Goal: Task Accomplishment & Management: Use online tool/utility

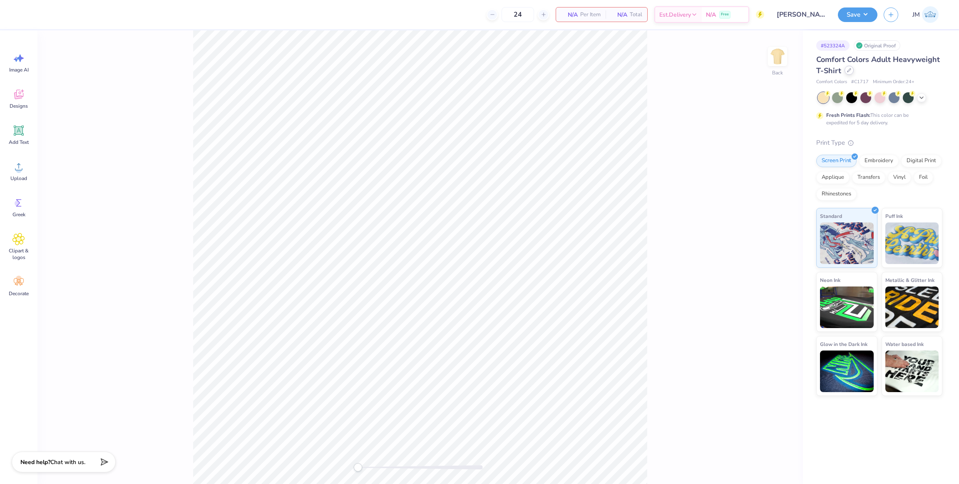
click at [847, 71] on icon at bounding box center [848, 70] width 3 height 3
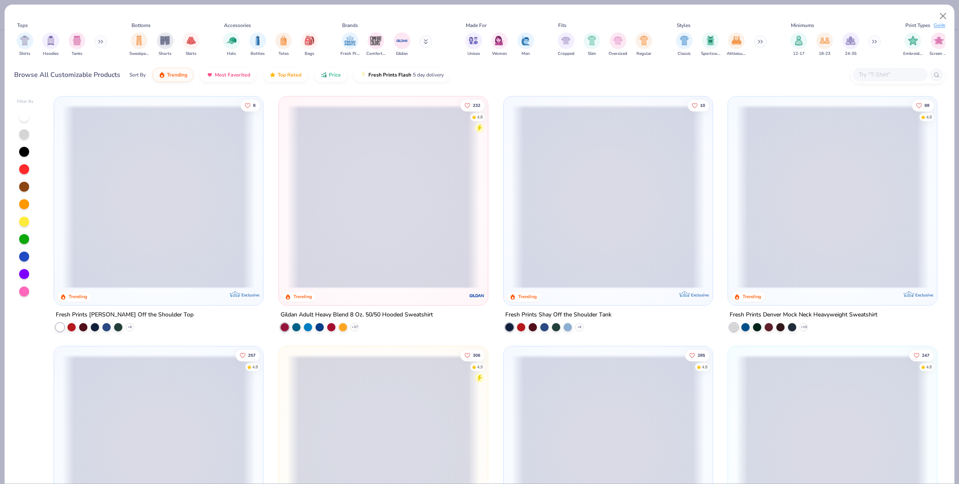
click at [893, 76] on input "text" at bounding box center [890, 75] width 64 height 10
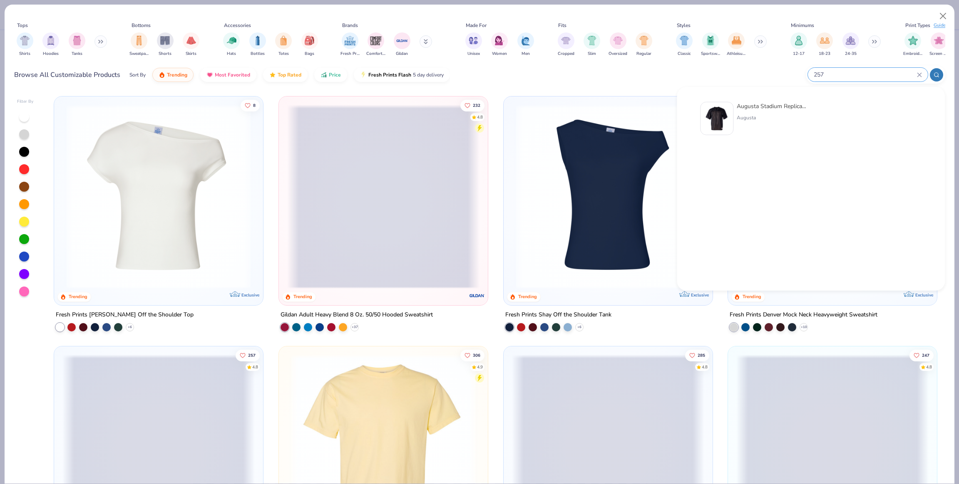
type input "257"
click at [723, 123] on img at bounding box center [717, 119] width 26 height 26
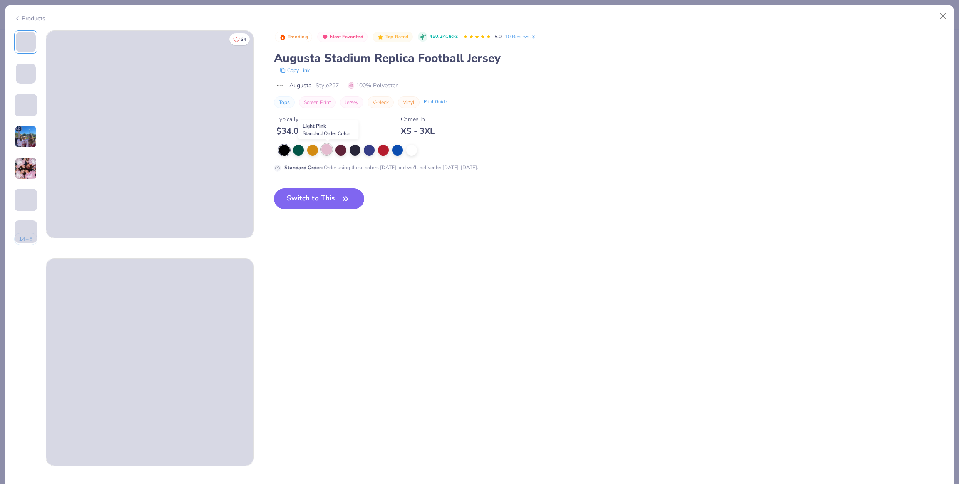
click at [328, 148] on div at bounding box center [326, 149] width 11 height 11
click at [340, 199] on span "button" at bounding box center [346, 199] width 12 height 12
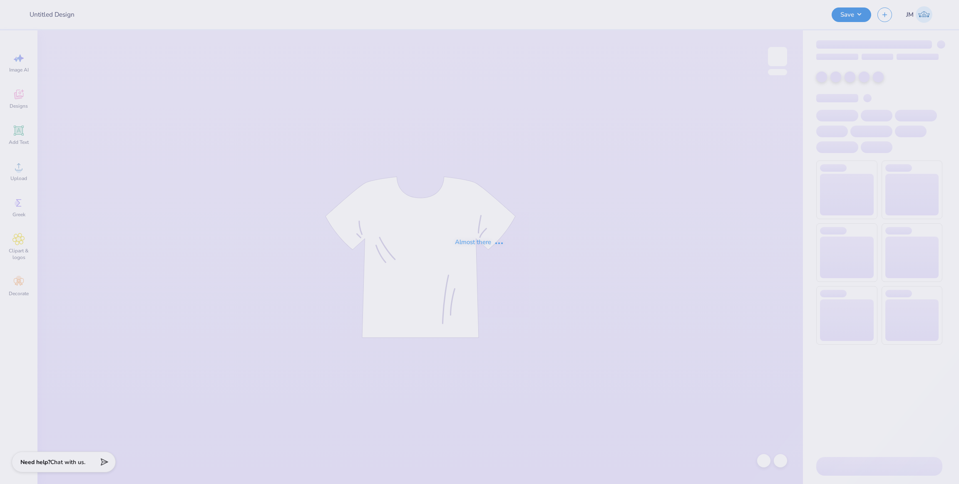
type input "[PERSON_NAME] : eCommerce"
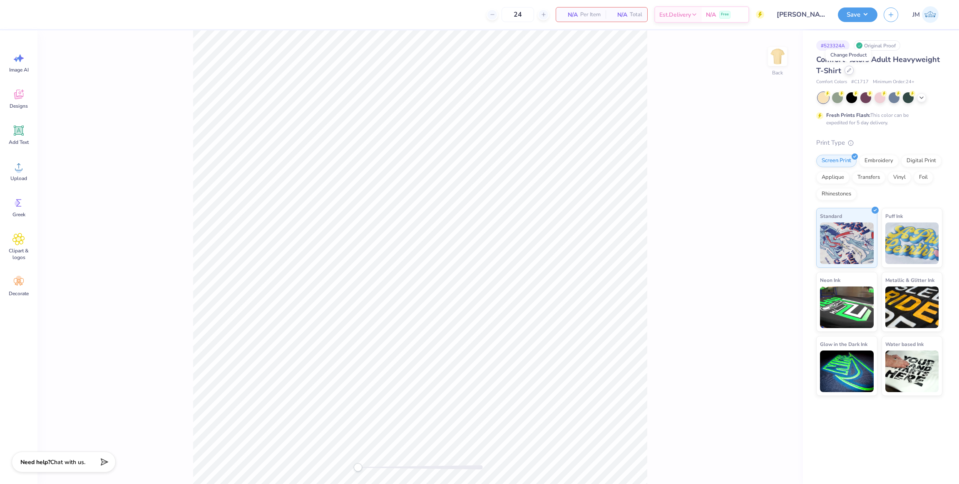
click at [848, 70] on icon at bounding box center [849, 70] width 4 height 4
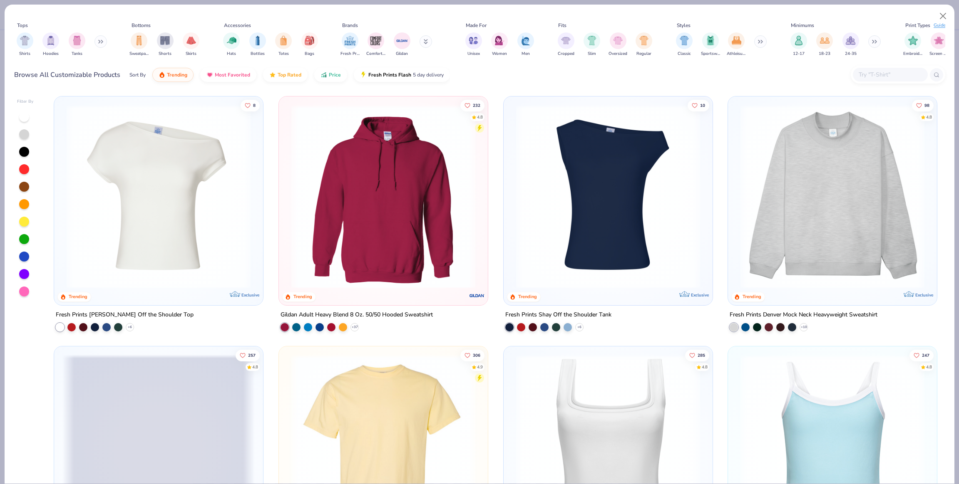
click at [864, 70] on input "text" at bounding box center [890, 75] width 64 height 10
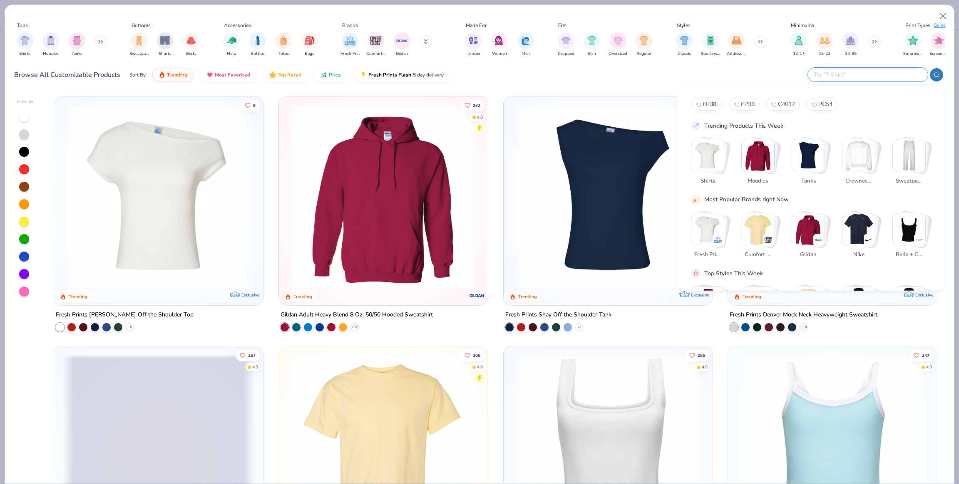
type input "s"
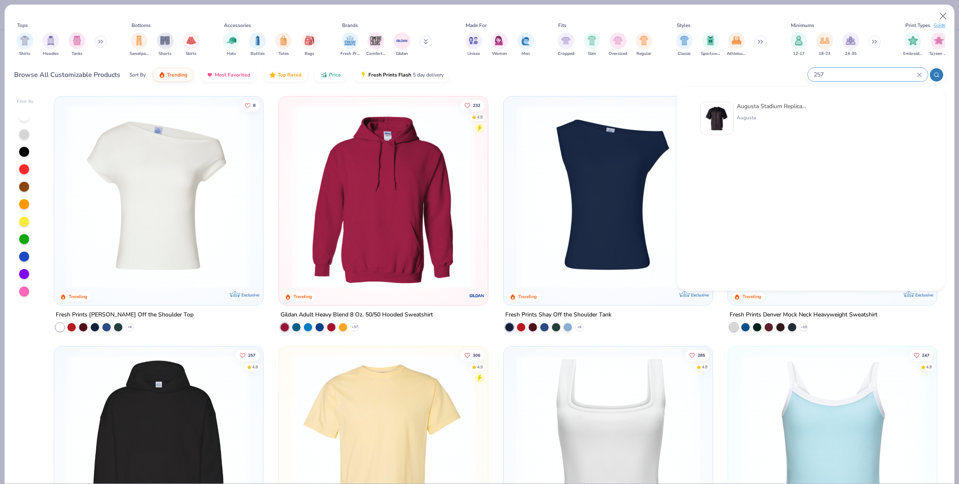
type input "257"
click at [727, 116] on img at bounding box center [717, 119] width 26 height 26
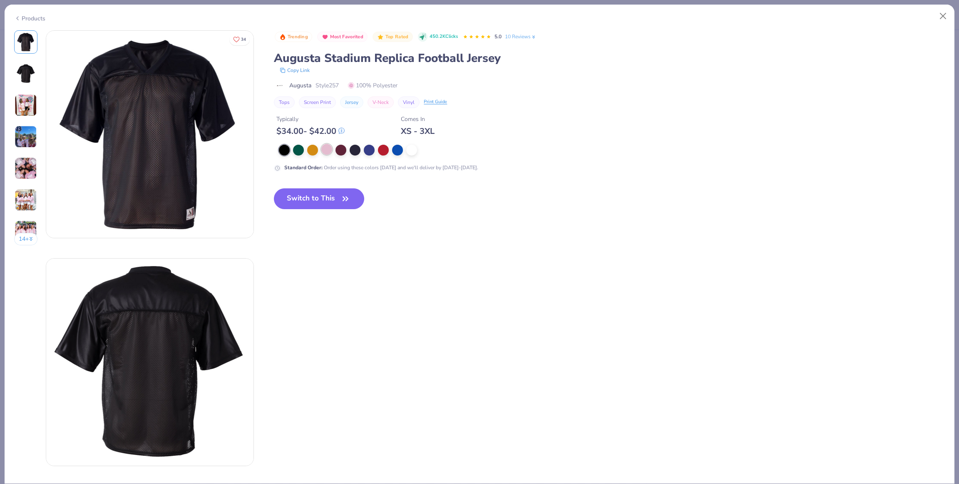
click at [324, 147] on div at bounding box center [326, 149] width 11 height 11
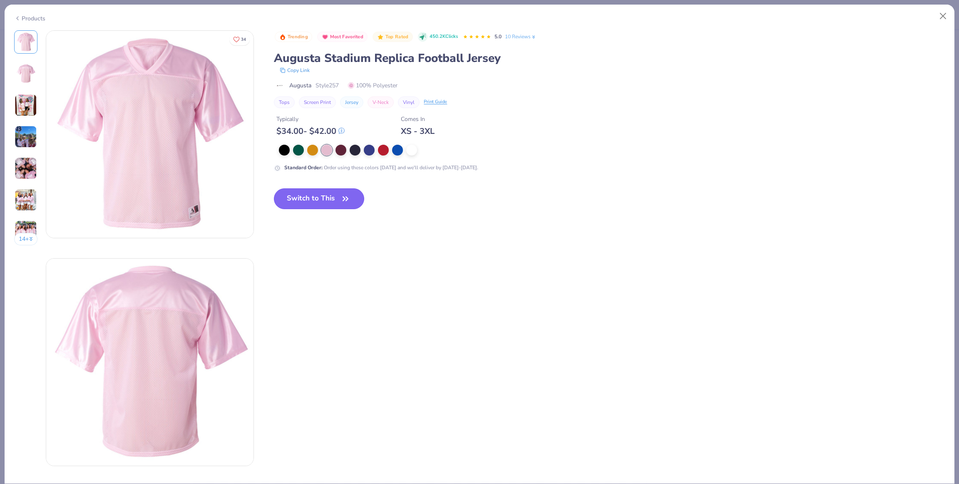
click at [333, 201] on button "Switch to This" at bounding box center [319, 199] width 90 height 21
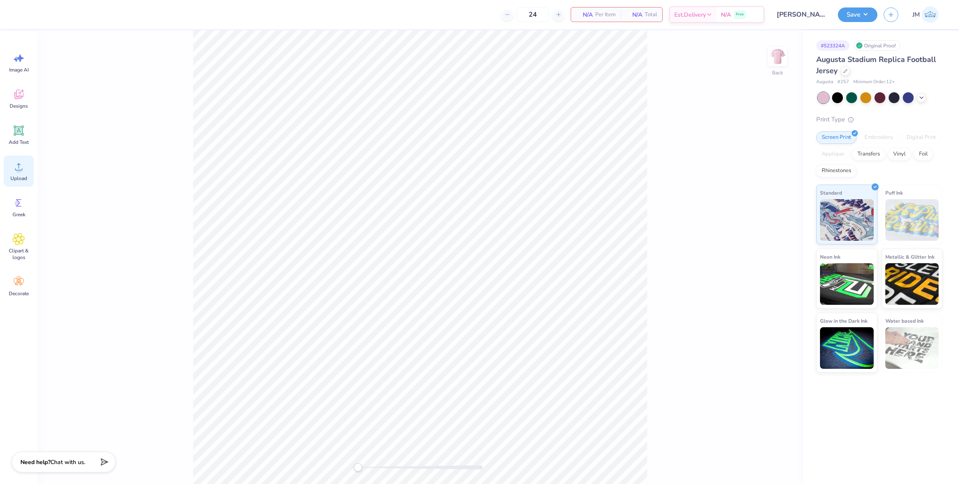
click at [17, 178] on span "Upload" at bounding box center [18, 178] width 17 height 7
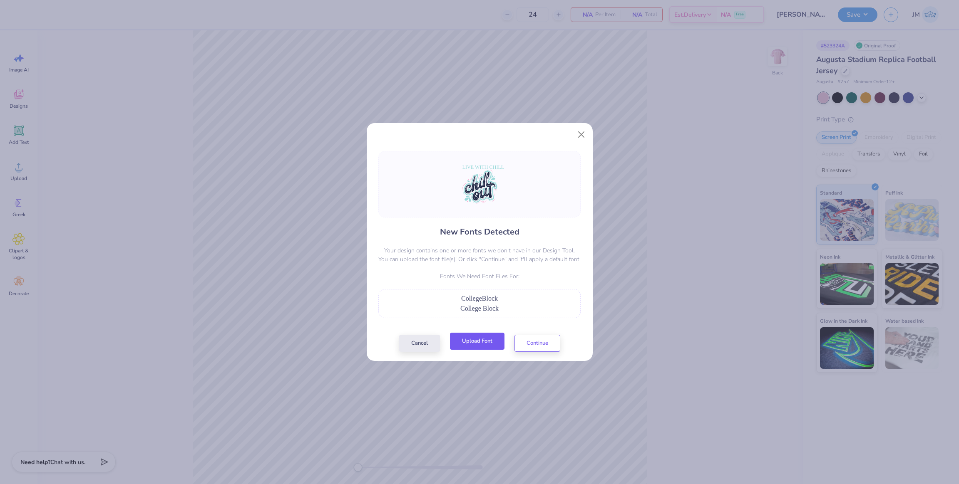
click at [485, 343] on button "Upload Font" at bounding box center [477, 341] width 55 height 17
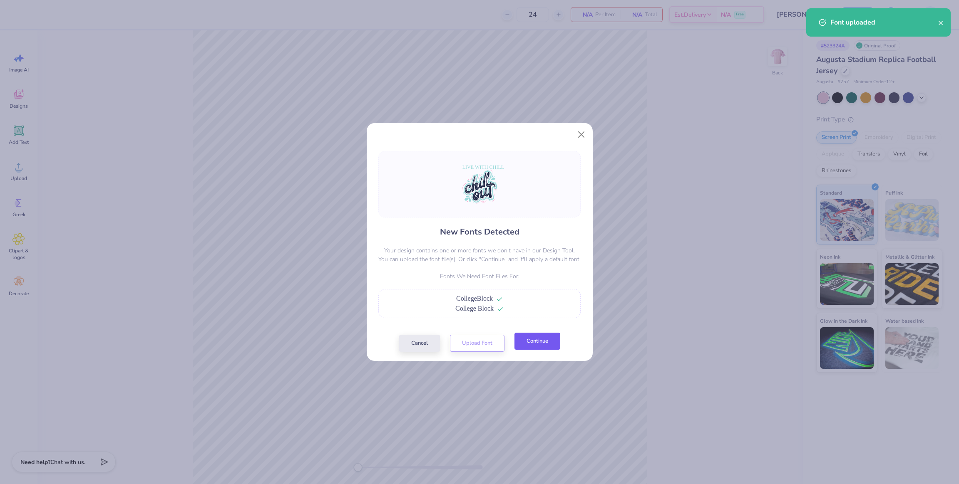
click at [524, 335] on button "Continue" at bounding box center [537, 341] width 46 height 17
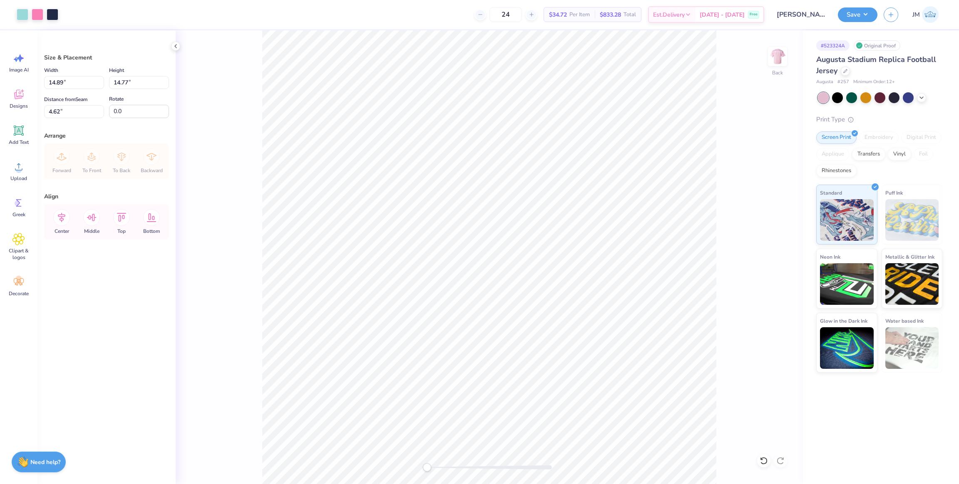
type input "11.61"
type input "11.51"
type input "3.69"
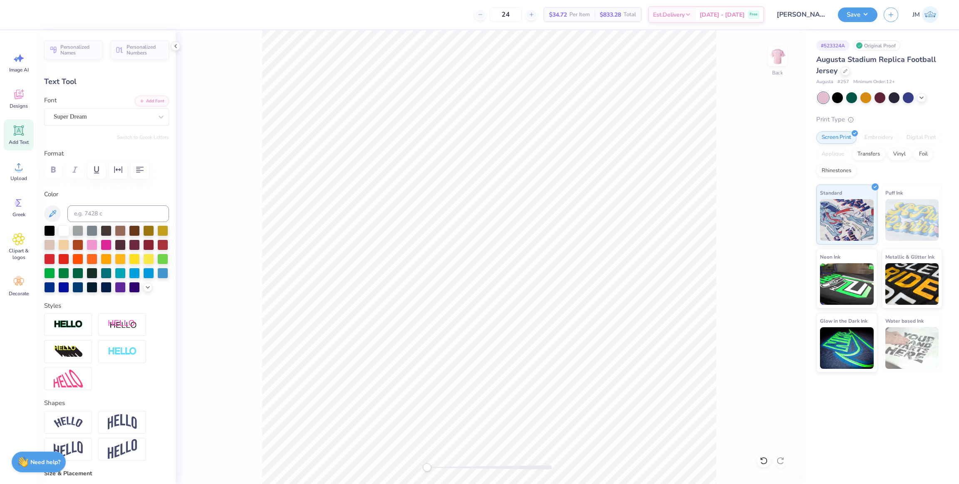
click at [97, 122] on div "Super Dream" at bounding box center [103, 116] width 101 height 13
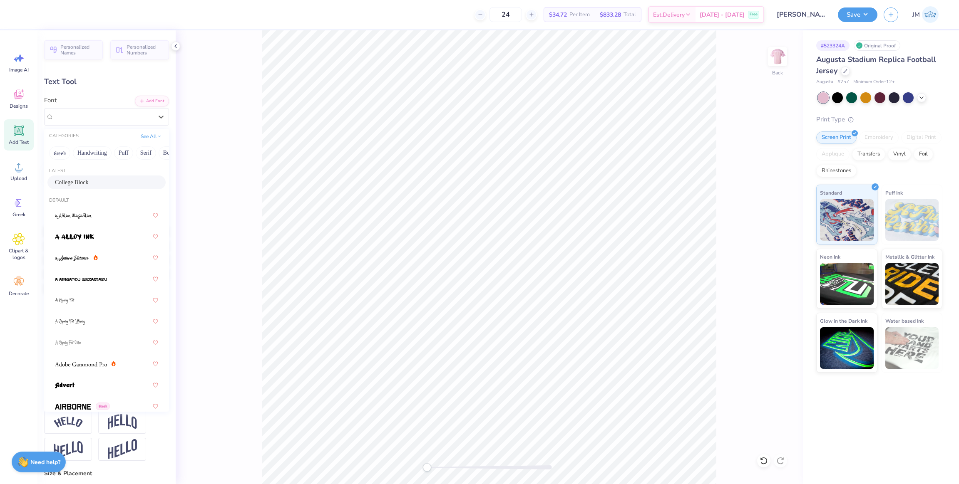
click at [89, 178] on span "College Block" at bounding box center [72, 182] width 34 height 9
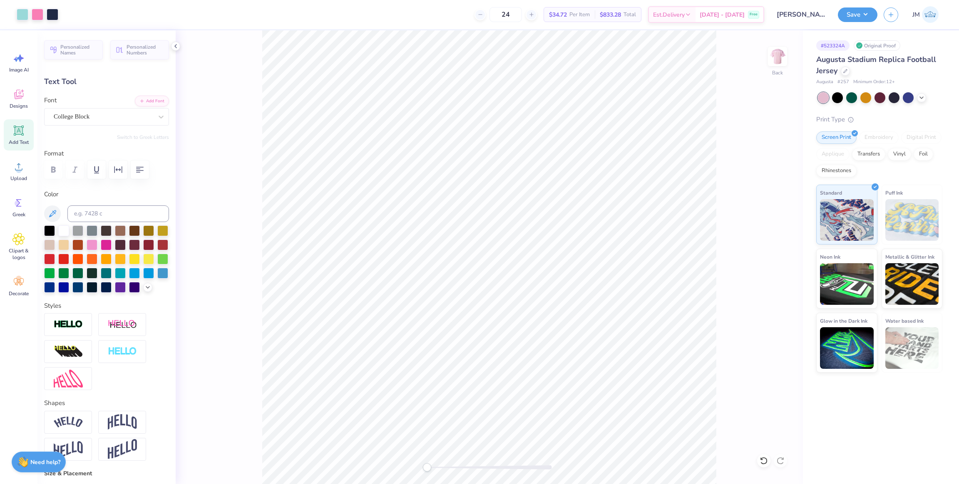
type input "10.48"
type input "1.18"
type input "3.75"
click at [757, 153] on div "Back" at bounding box center [489, 257] width 627 height 454
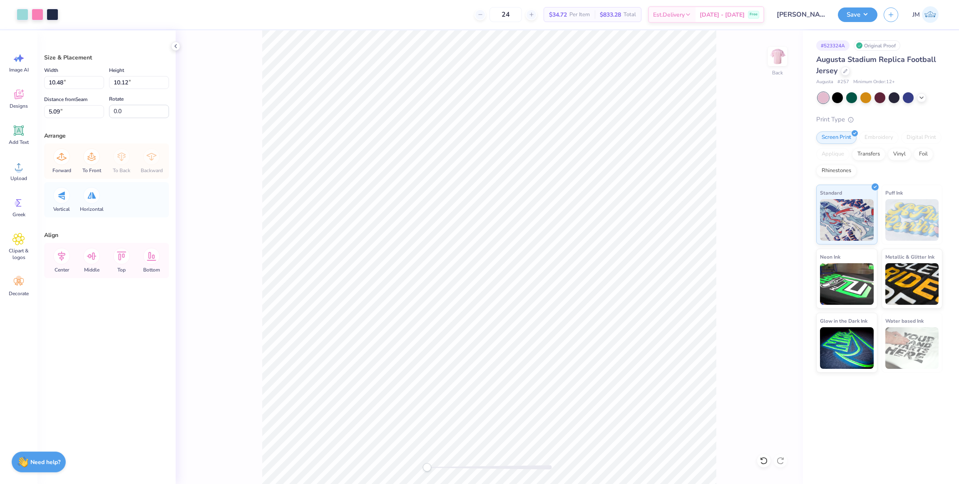
click at [181, 45] on div "Back" at bounding box center [489, 257] width 627 height 454
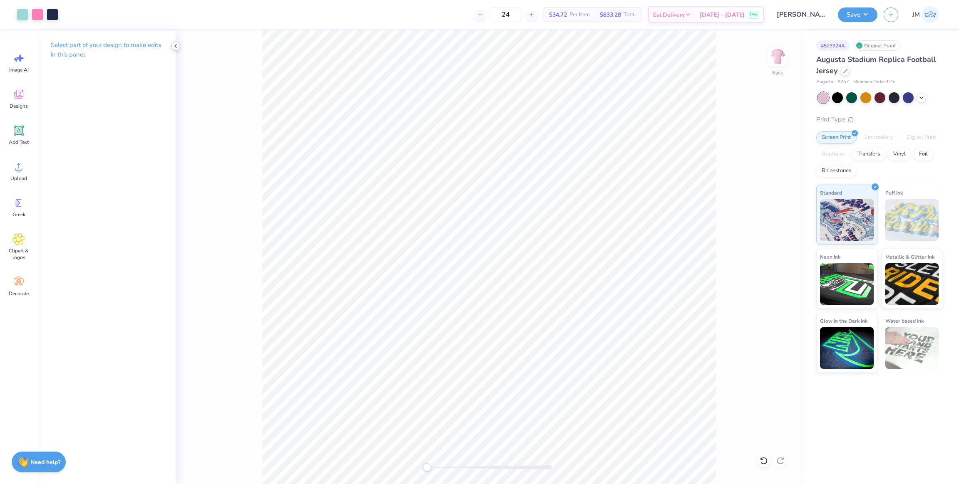
click at [178, 45] on icon at bounding box center [175, 46] width 7 height 7
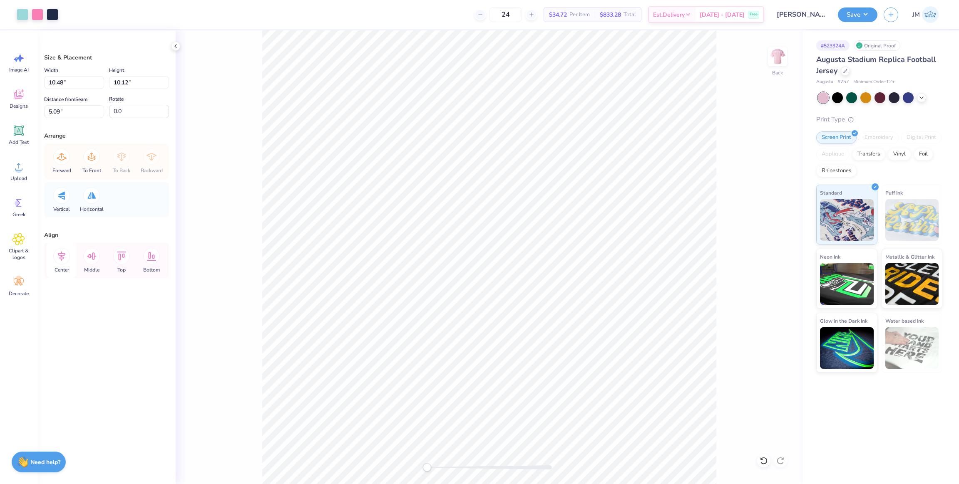
click at [65, 261] on icon at bounding box center [61, 256] width 17 height 17
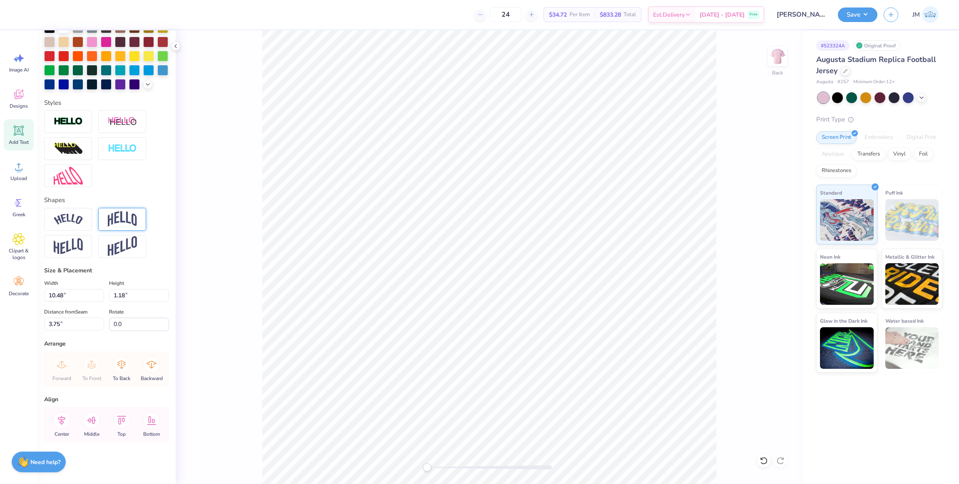
scroll to position [217, 0]
click at [68, 423] on icon at bounding box center [61, 420] width 17 height 17
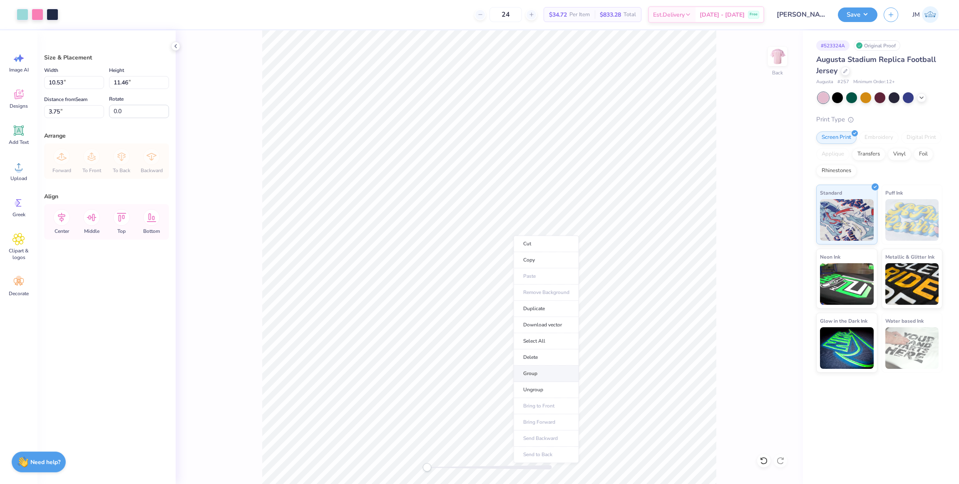
click at [544, 370] on li "Group" at bounding box center [546, 374] width 65 height 16
drag, startPoint x: 72, startPoint y: 83, endPoint x: 31, endPoint y: 83, distance: 41.2
click at [8, 83] on div "Art colors 24 $34.72 Per Item $833.28 Total Est. Delivery Oct 6 - 9 Free Design…" at bounding box center [479, 242] width 959 height 484
click at [75, 79] on div "Width 10.53 10.53 " Height 11.46 11.46 "" at bounding box center [106, 77] width 125 height 24
type input "12"
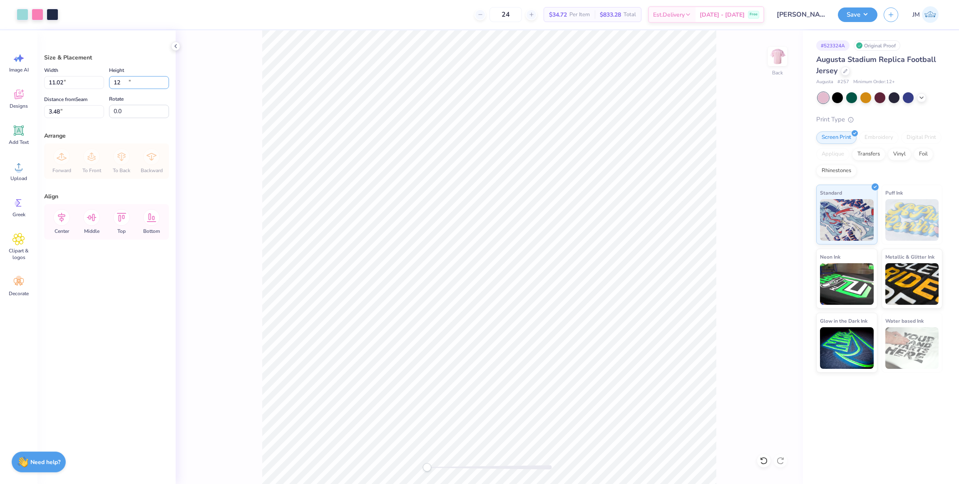
type input "11.02"
type input "12.00"
drag, startPoint x: 65, startPoint y: 108, endPoint x: 57, endPoint y: 99, distance: 12.2
click at [4, 100] on div "Art colors 24 $34.72 Per Item $833.28 Total Est. Delivery Oct 6 - 9 Free Design…" at bounding box center [479, 242] width 959 height 484
type input "2"
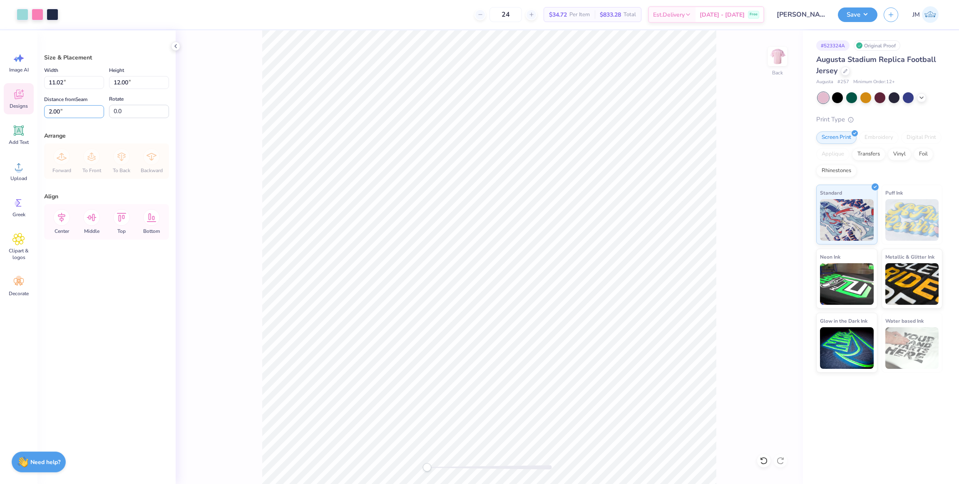
drag, startPoint x: 64, startPoint y: 113, endPoint x: 3, endPoint y: 107, distance: 61.1
click at [3, 107] on div "Art colors 24 $34.72 Per Item $833.28 Total Est. Delivery Oct 6 - 9 Free Design…" at bounding box center [479, 242] width 959 height 484
type input "3"
drag, startPoint x: 65, startPoint y: 111, endPoint x: 11, endPoint y: 113, distance: 53.3
click at [14, 110] on div "Art colors 24 $34.72 Per Item $833.28 Total Est. Delivery Oct 6 - 9 Free Design…" at bounding box center [479, 242] width 959 height 484
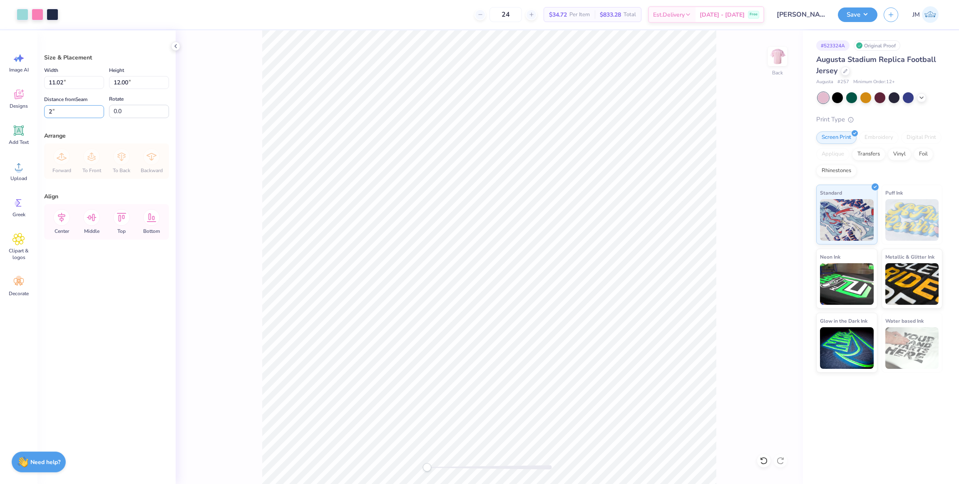
type input "2"
click at [851, 18] on button "Save" at bounding box center [858, 13] width 40 height 15
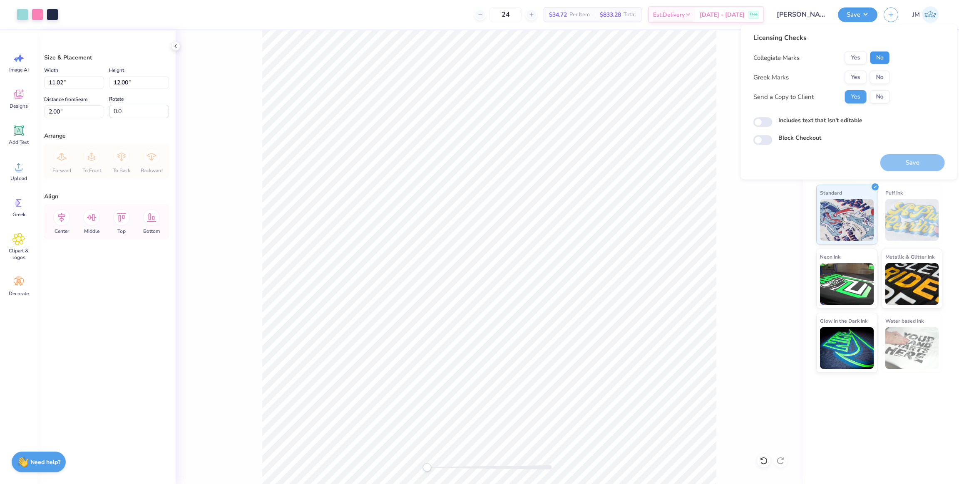
click at [872, 55] on button "No" at bounding box center [880, 57] width 20 height 13
click at [878, 74] on button "No" at bounding box center [880, 77] width 20 height 13
click at [917, 154] on button "Save" at bounding box center [912, 162] width 65 height 17
